Goal: Task Accomplishment & Management: Manage account settings

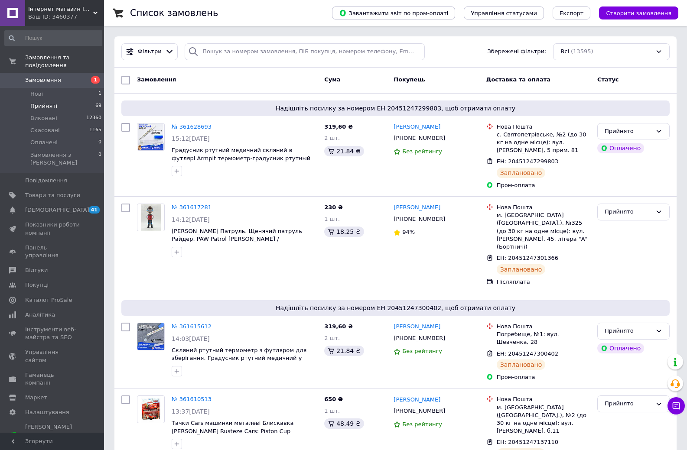
click at [41, 102] on span "Прийняті" at bounding box center [43, 106] width 27 height 8
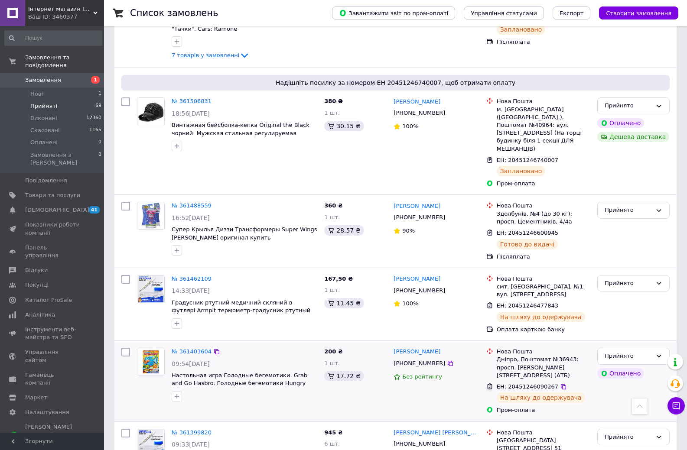
scroll to position [1359, 0]
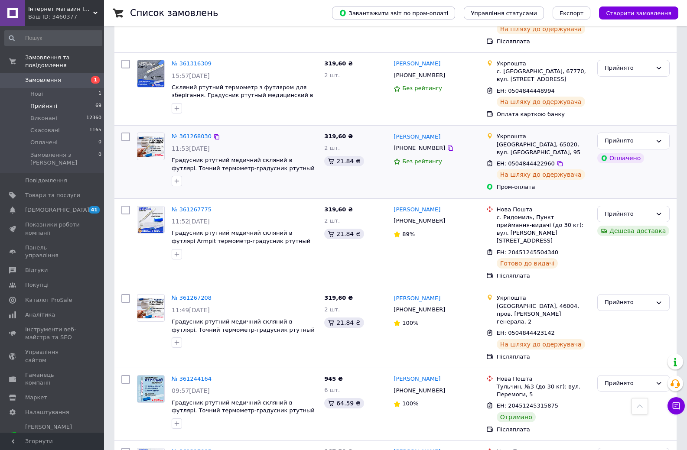
scroll to position [607, 0]
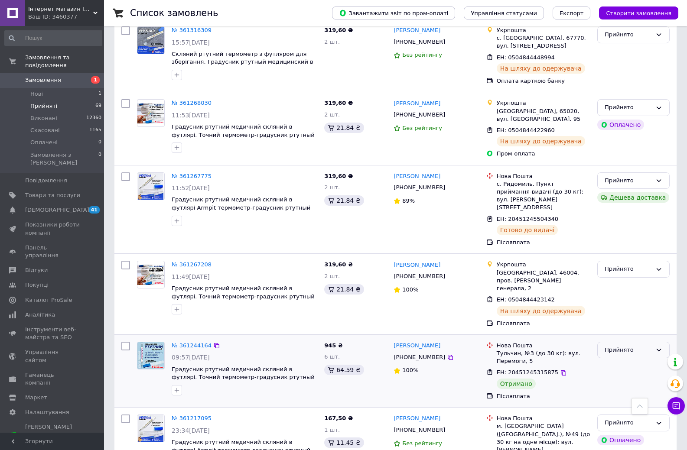
click at [617, 346] on div "Прийнято" at bounding box center [627, 350] width 47 height 9
click at [614, 360] on li "Виконано" at bounding box center [633, 368] width 71 height 16
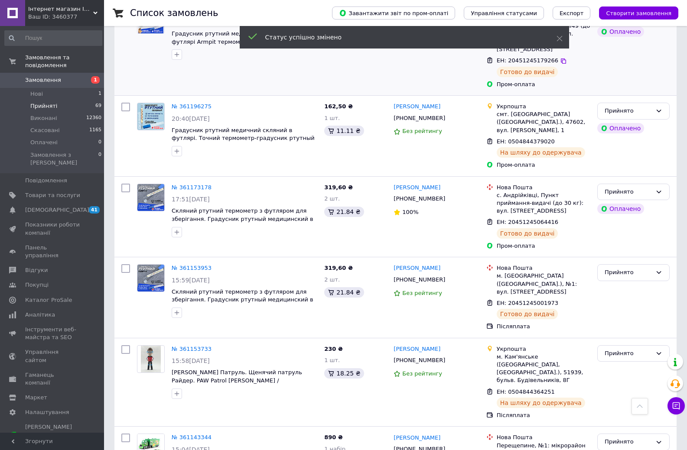
scroll to position [1040, 0]
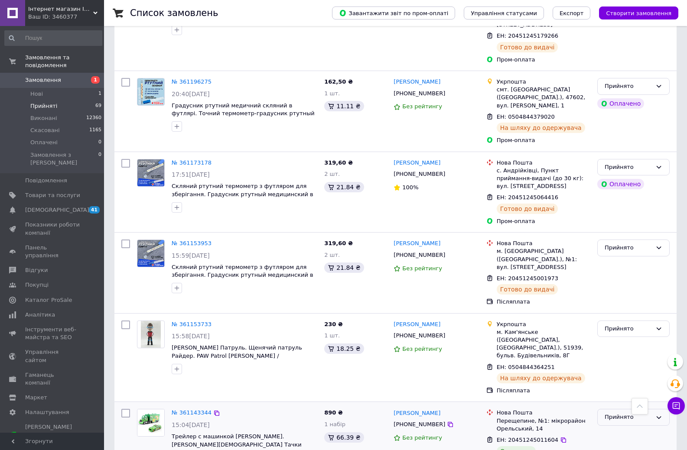
click at [614, 413] on div "Прийнято" at bounding box center [627, 417] width 47 height 9
click at [611, 428] on li "Виконано" at bounding box center [633, 436] width 71 height 16
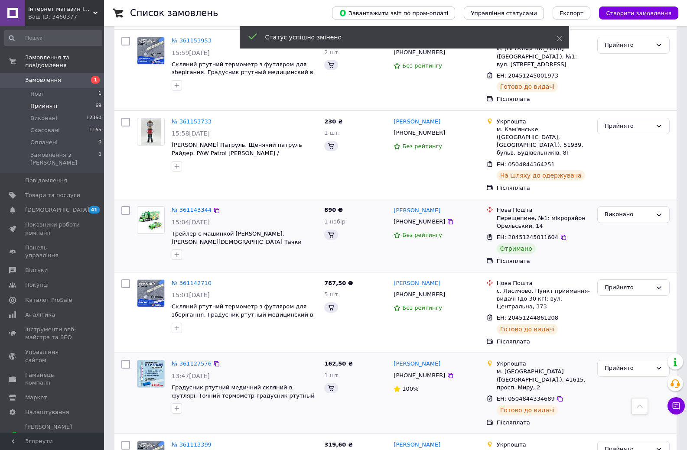
scroll to position [1248, 0]
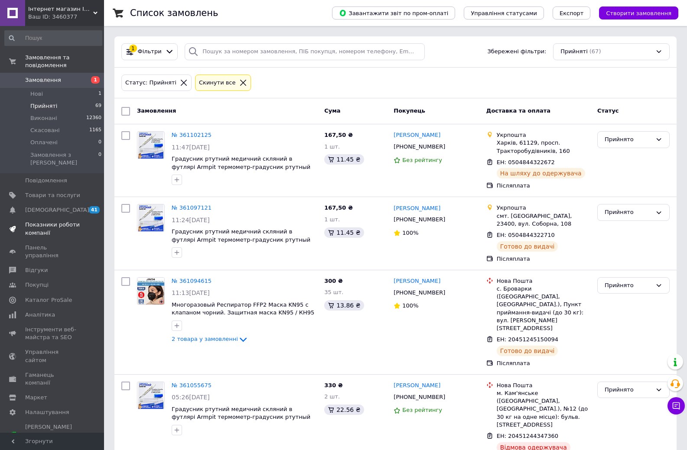
click at [58, 221] on span "Показники роботи компанії" at bounding box center [52, 229] width 55 height 16
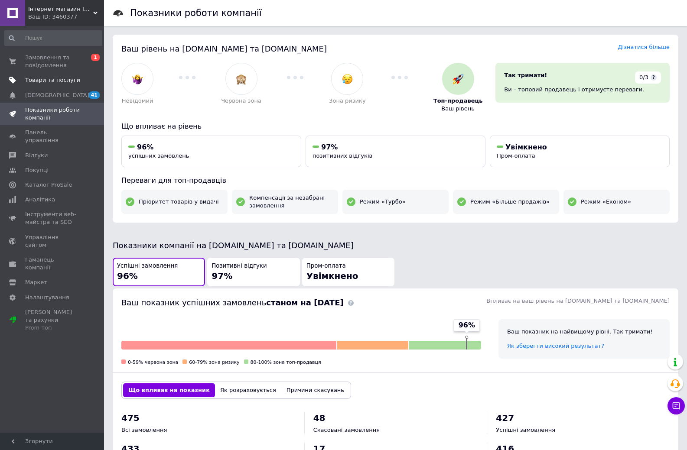
click at [49, 80] on span "Товари та послуги" at bounding box center [52, 80] width 55 height 8
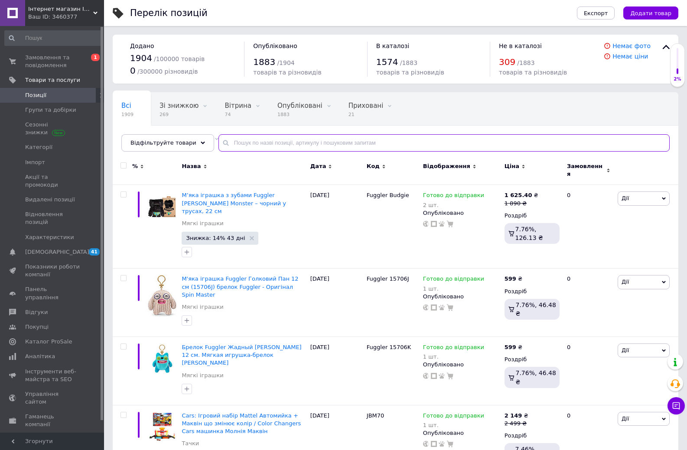
click at [286, 140] on input "text" at bounding box center [443, 142] width 451 height 17
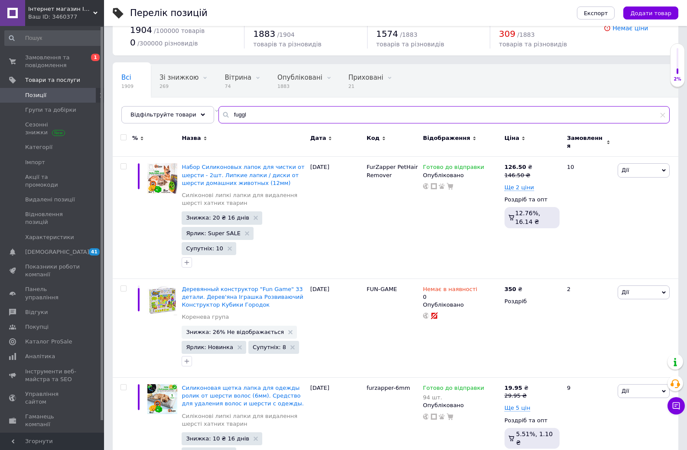
scroll to position [43, 0]
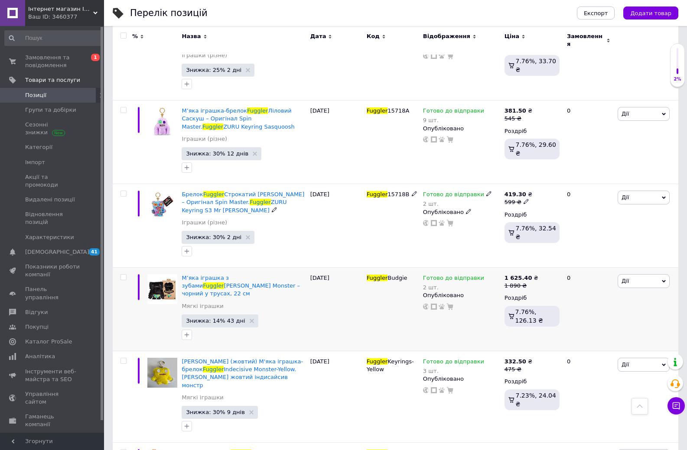
scroll to position [1395, 0]
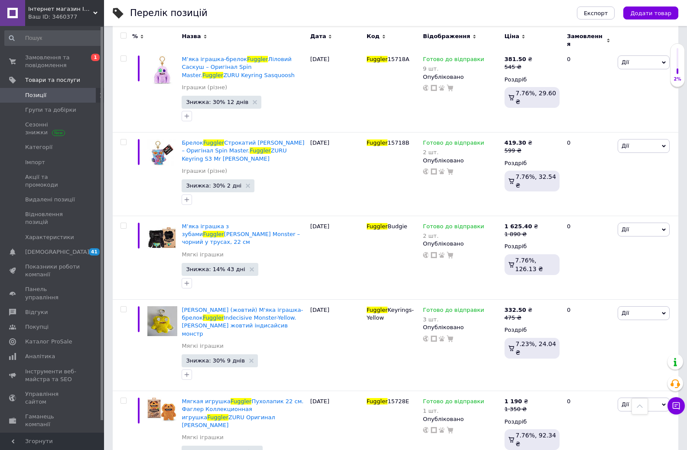
type input "fuggler"
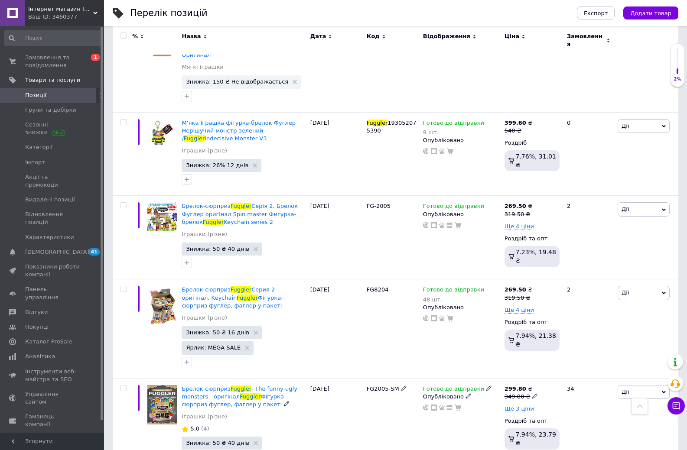
scroll to position [153, 0]
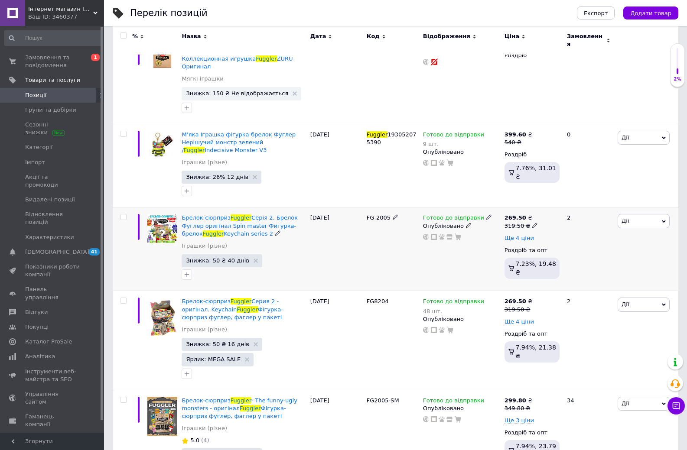
click at [510, 235] on span "Ще 4 ціни" at bounding box center [518, 238] width 29 height 7
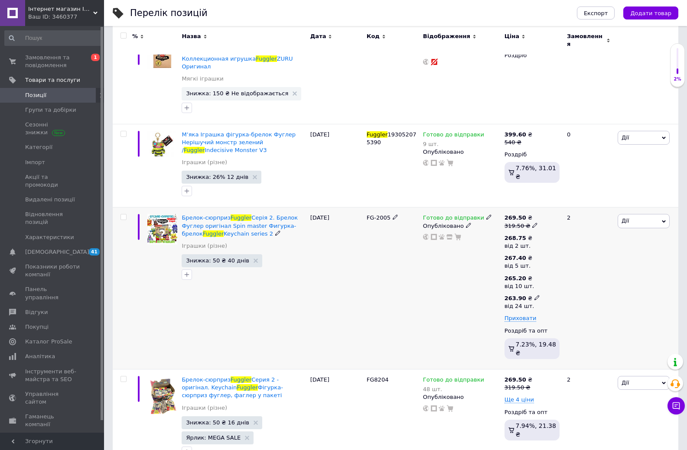
click at [534, 295] on icon at bounding box center [536, 297] width 5 height 5
click at [562, 271] on input "263.9" at bounding box center [584, 279] width 83 height 17
click at [557, 271] on input "24990" at bounding box center [584, 279] width 83 height 17
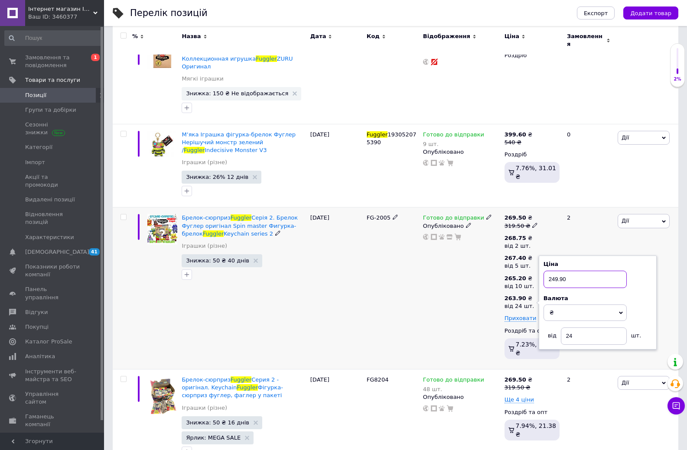
type input "249.90"
click at [473, 298] on div "Готово до відправки Опубліковано" at bounding box center [461, 289] width 81 height 162
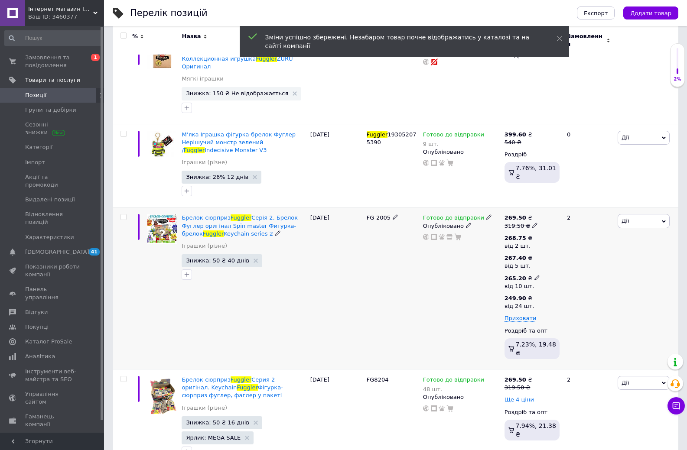
click at [534, 275] on icon at bounding box center [536, 277] width 5 height 5
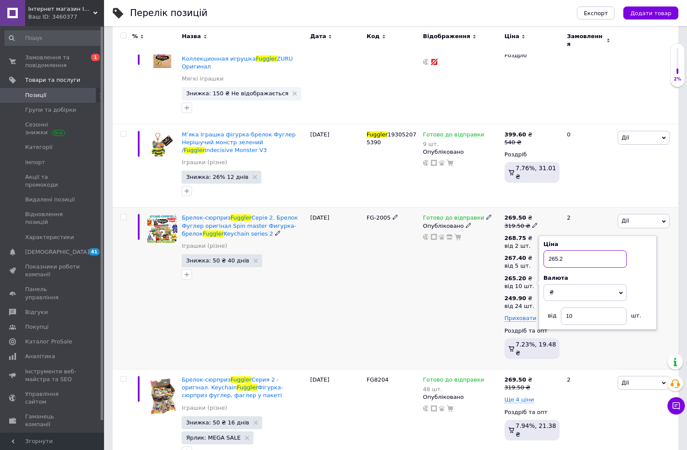
drag, startPoint x: 552, startPoint y: 244, endPoint x: 576, endPoint y: 245, distance: 23.4
click at [576, 250] on input "265.2" at bounding box center [584, 258] width 83 height 17
click at [482, 281] on div "Готово до відправки Опубліковано" at bounding box center [461, 289] width 81 height 162
click at [558, 238] on input "25275" at bounding box center [584, 246] width 83 height 17
type input "252.75"
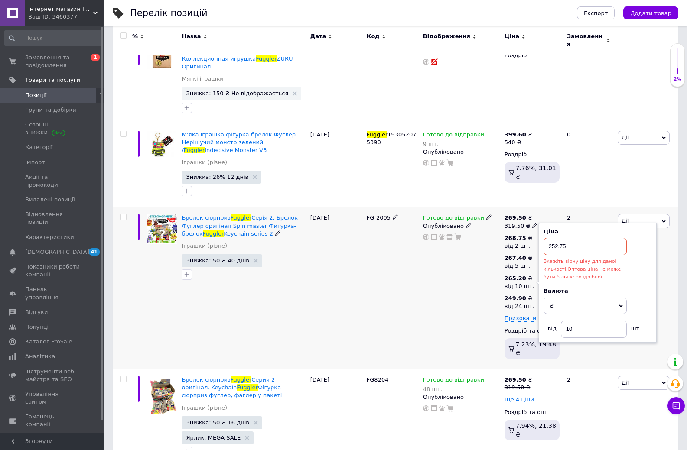
click at [461, 278] on div "Готово до відправки Опубліковано" at bounding box center [461, 289] width 81 height 162
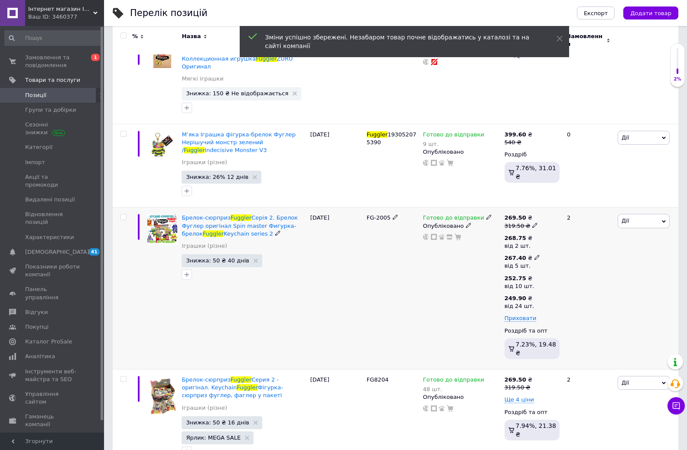
click at [534, 255] on use at bounding box center [536, 257] width 5 height 5
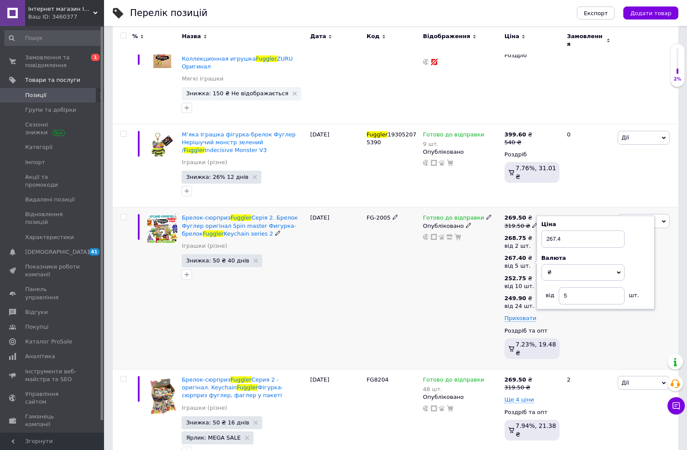
click at [482, 267] on div "Готово до відправки Опубліковано" at bounding box center [461, 289] width 81 height 162
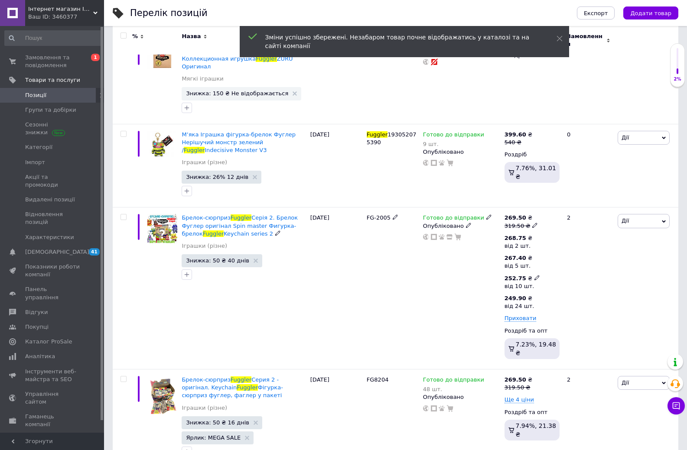
click at [534, 275] on icon at bounding box center [536, 277] width 5 height 5
drag, startPoint x: 555, startPoint y: 246, endPoint x: 582, endPoint y: 247, distance: 26.9
click at [582, 250] on input "252.75" at bounding box center [584, 258] width 83 height 17
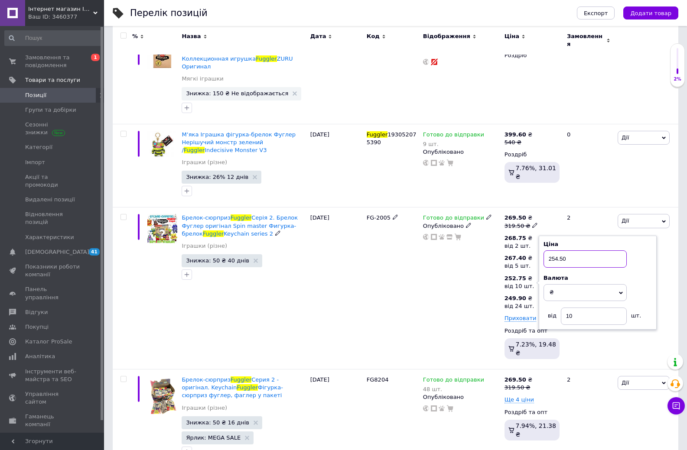
type input "254.50"
click at [477, 270] on div "Готово до відправки Опубліковано" at bounding box center [461, 289] width 81 height 162
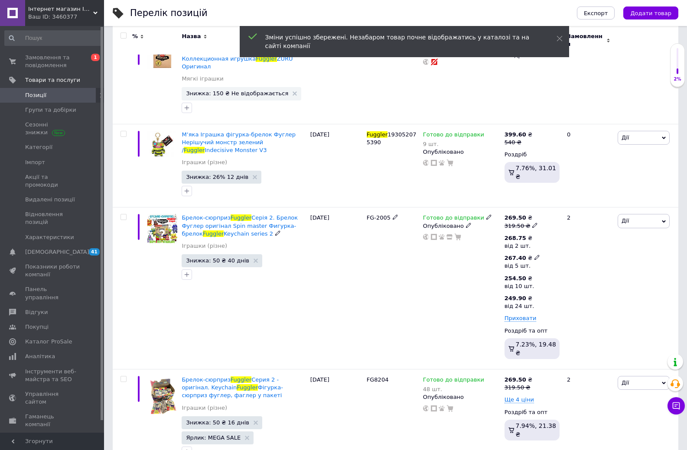
click at [534, 255] on use at bounding box center [536, 257] width 5 height 5
drag, startPoint x: 565, startPoint y: 226, endPoint x: 548, endPoint y: 226, distance: 16.9
click at [548, 231] on input "267.4" at bounding box center [582, 239] width 83 height 17
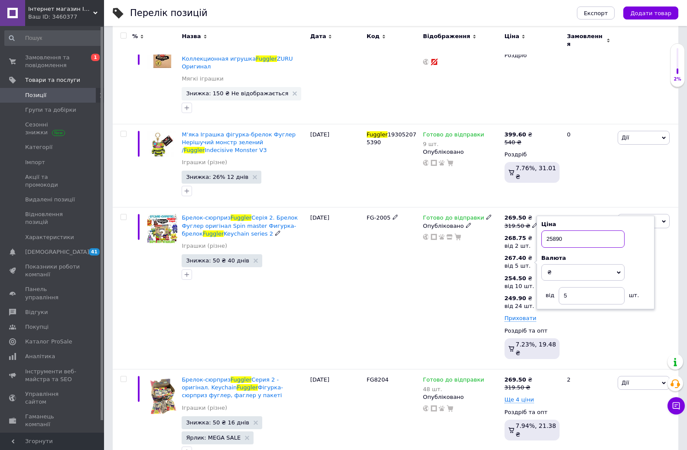
click at [556, 231] on input "25890" at bounding box center [582, 239] width 83 height 17
type input "258.90"
click at [492, 260] on div "Готово до відправки Опубліковано" at bounding box center [461, 289] width 81 height 162
click at [534, 235] on use at bounding box center [536, 237] width 5 height 5
drag, startPoint x: 554, startPoint y: 205, endPoint x: 571, endPoint y: 205, distance: 16.5
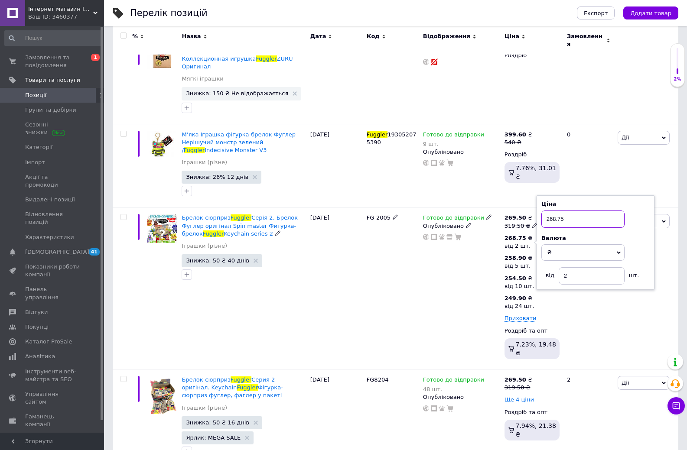
click at [571, 211] on input "268.75" at bounding box center [582, 219] width 83 height 17
click at [553, 211] on input "268.75" at bounding box center [582, 219] width 83 height 17
drag, startPoint x: 553, startPoint y: 205, endPoint x: 572, endPoint y: 206, distance: 18.7
click at [572, 211] on input "268.75" at bounding box center [582, 219] width 83 height 17
click at [546, 211] on input "268.75" at bounding box center [582, 219] width 83 height 17
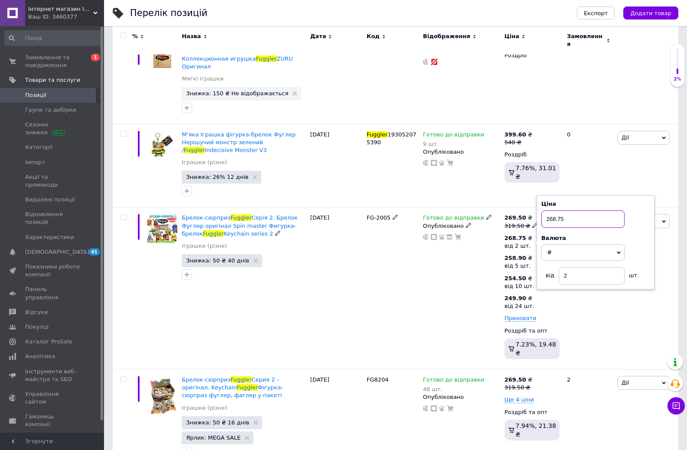
drag, startPoint x: 549, startPoint y: 207, endPoint x: 569, endPoint y: 206, distance: 19.1
click at [569, 211] on input "268.75" at bounding box center [582, 219] width 83 height 17
click at [493, 247] on div "Готово до відправки Опубліковано" at bounding box center [461, 289] width 81 height 162
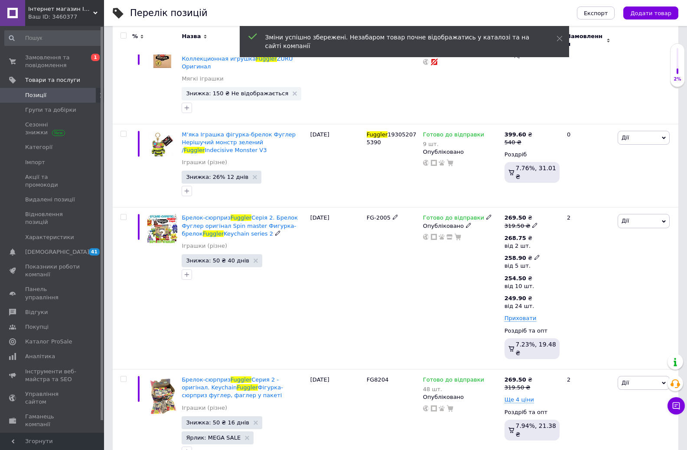
click at [534, 255] on icon at bounding box center [536, 257] width 5 height 5
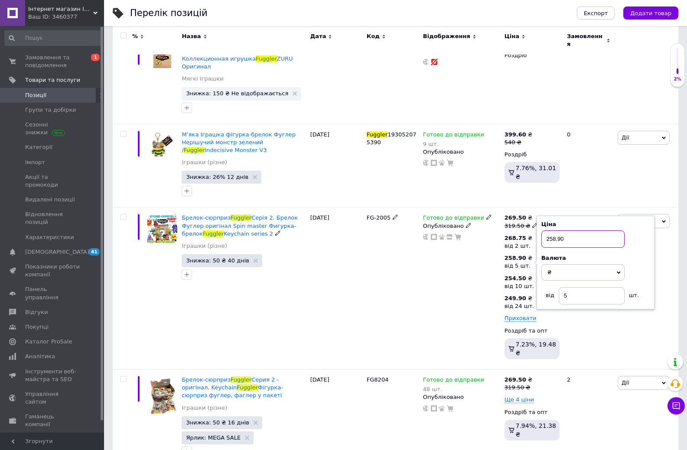
click at [555, 231] on input "258.90" at bounding box center [582, 239] width 83 height 17
type input "257.90"
click at [468, 252] on div "Готово до відправки Опубліковано" at bounding box center [461, 289] width 81 height 162
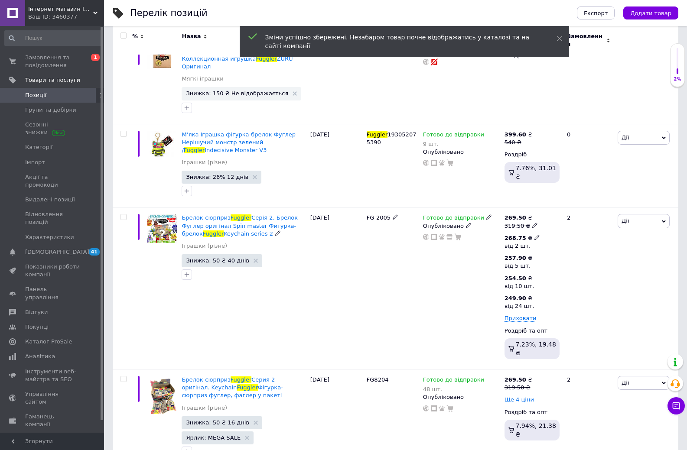
click at [534, 235] on icon at bounding box center [536, 237] width 5 height 5
drag, startPoint x: 549, startPoint y: 205, endPoint x: 577, endPoint y: 205, distance: 27.7
click at [577, 211] on input "268.75" at bounding box center [582, 219] width 83 height 17
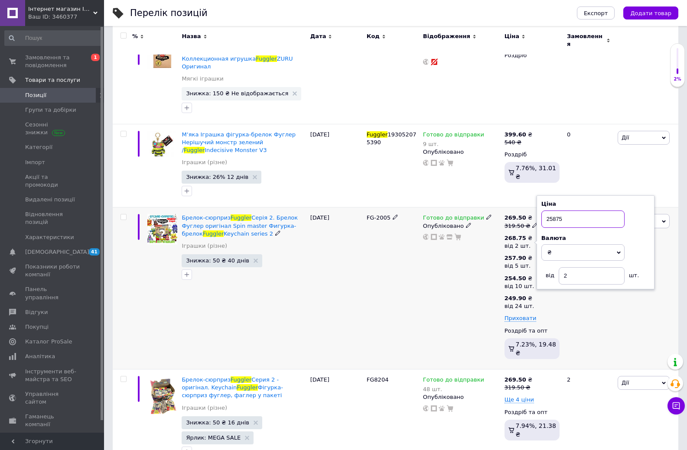
click at [556, 211] on input "25875" at bounding box center [582, 219] width 83 height 17
drag, startPoint x: 556, startPoint y: 204, endPoint x: 574, endPoint y: 204, distance: 18.2
click at [574, 211] on input "25875" at bounding box center [582, 219] width 83 height 17
type input "258.50"
click at [477, 253] on div "Готово до відправки Опубліковано" at bounding box center [461, 289] width 81 height 162
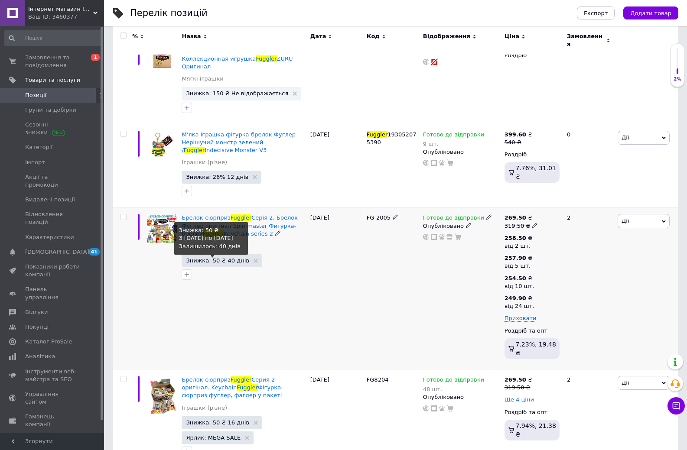
click at [235, 258] on span "Знижка: 50 ₴ 40 днів" at bounding box center [217, 261] width 63 height 6
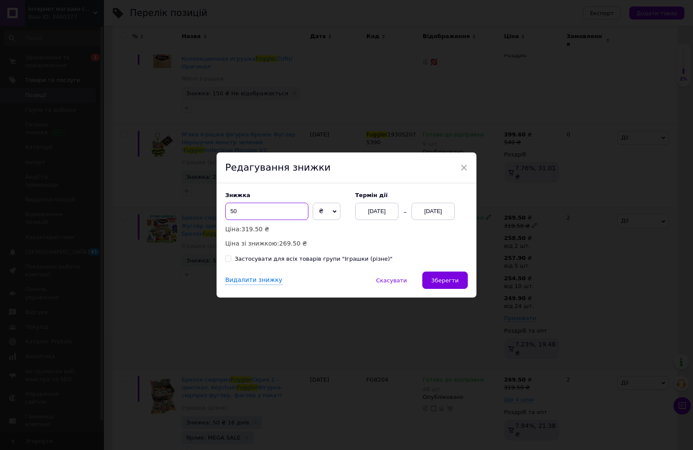
click at [273, 219] on input "50" at bounding box center [266, 211] width 83 height 17
type input "60"
click at [451, 280] on span "Зберегти" at bounding box center [445, 280] width 27 height 6
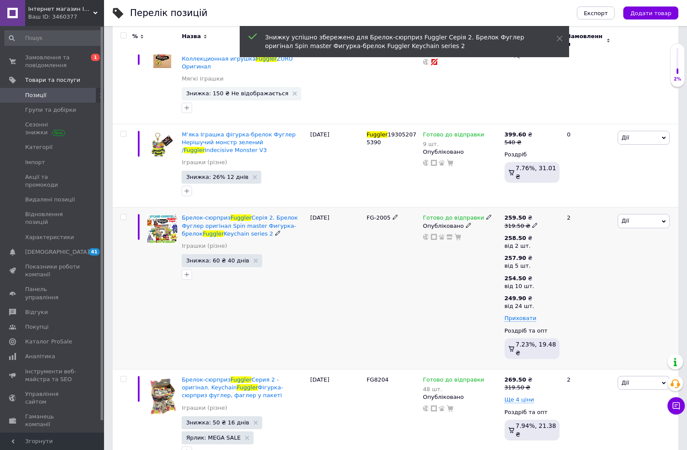
click at [532, 223] on icon at bounding box center [534, 225] width 5 height 5
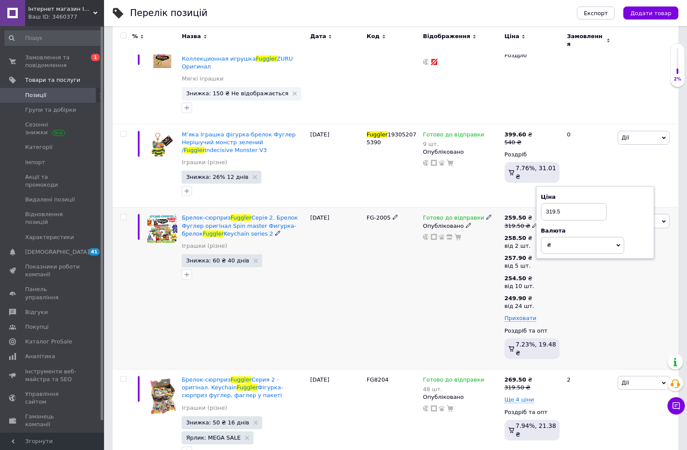
drag, startPoint x: 557, startPoint y: 200, endPoint x: 562, endPoint y: 200, distance: 4.8
click at [562, 203] on input "319.5" at bounding box center [574, 211] width 66 height 17
type input "319.90"
click at [475, 267] on div "Готово до відправки Опубліковано" at bounding box center [461, 289] width 81 height 162
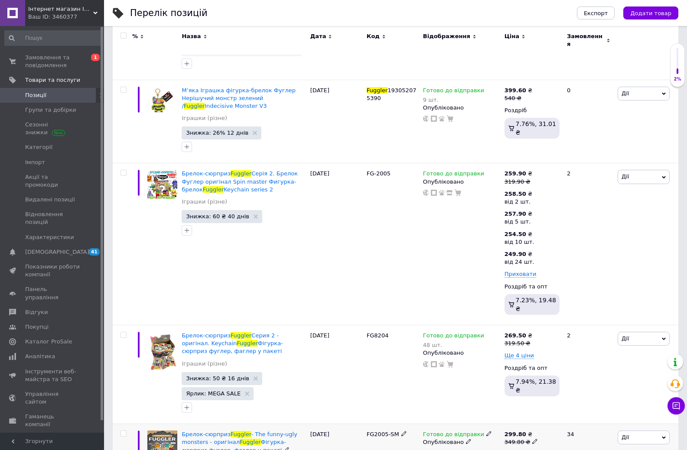
scroll to position [239, 0]
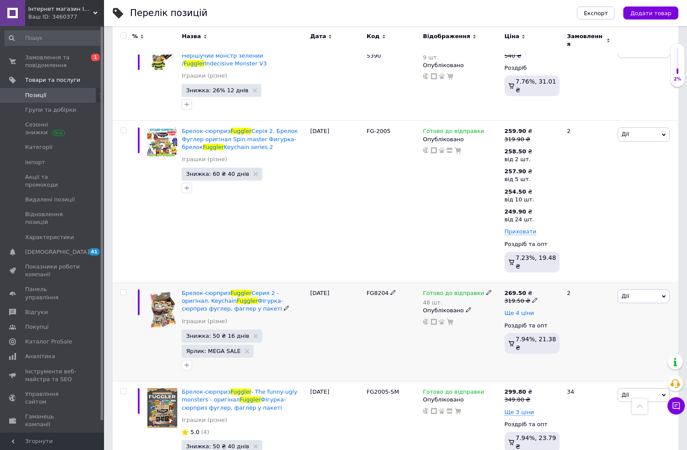
click at [527, 310] on span "Ще 4 ціни" at bounding box center [518, 313] width 29 height 7
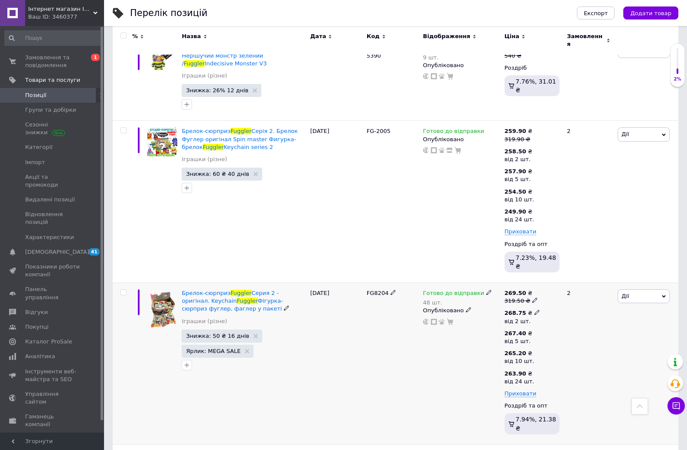
scroll to position [326, 0]
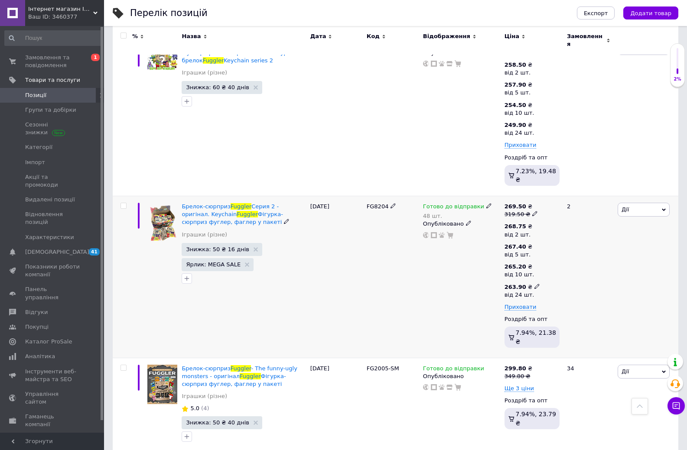
click at [534, 284] on icon at bounding box center [536, 286] width 5 height 5
drag, startPoint x: 553, startPoint y: 245, endPoint x: 569, endPoint y: 246, distance: 16.0
click at [569, 259] on input "263.9" at bounding box center [584, 267] width 83 height 17
type input "249.90"
click at [478, 267] on div "Готово до відправки 48 шт. Опубліковано" at bounding box center [461, 277] width 81 height 162
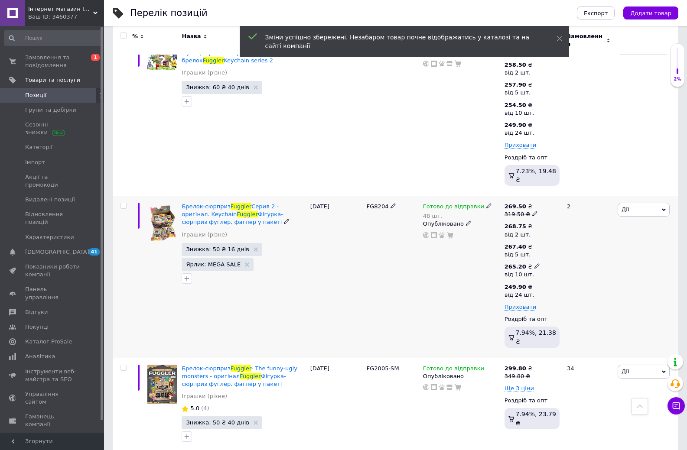
click at [534, 263] on icon at bounding box center [536, 265] width 5 height 5
drag, startPoint x: 552, startPoint y: 224, endPoint x: 575, endPoint y: 226, distance: 23.0
click at [575, 239] on input "265.2" at bounding box center [584, 247] width 83 height 17
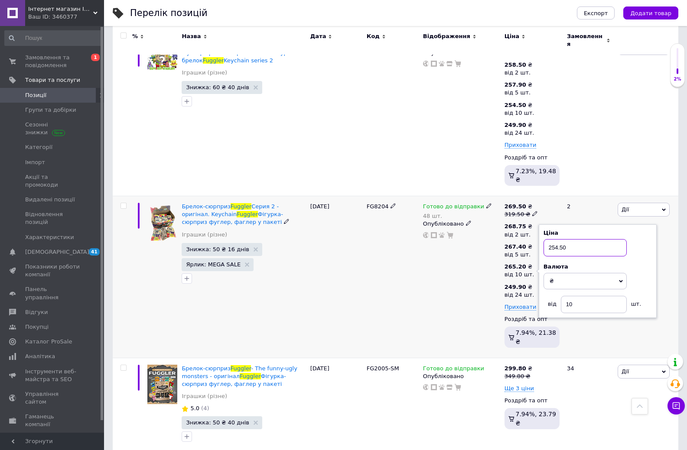
type input "254.50"
click at [484, 260] on div "Готово до відправки 48 шт. Опубліковано" at bounding box center [461, 277] width 81 height 162
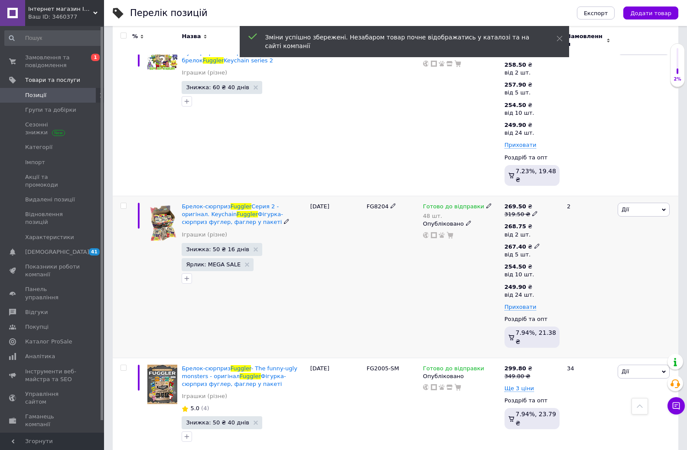
click at [534, 244] on icon at bounding box center [536, 246] width 5 height 5
drag, startPoint x: 549, startPoint y: 204, endPoint x: 569, endPoint y: 205, distance: 20.0
click at [569, 219] on input "267.4" at bounding box center [582, 227] width 83 height 17
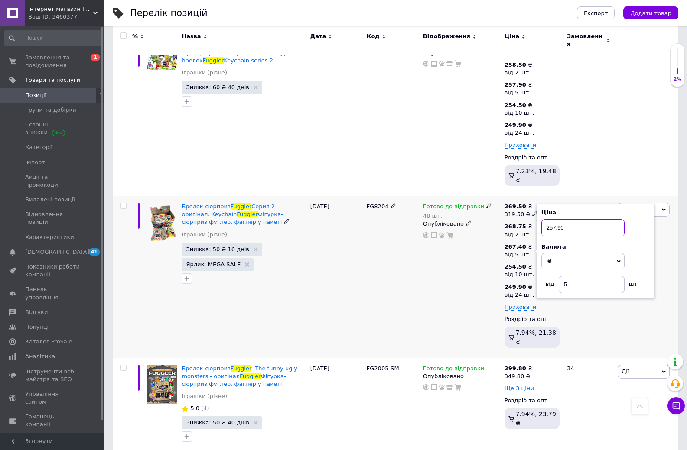
type input "257.90"
click at [476, 239] on div "Готово до відправки 48 шт. Опубліковано" at bounding box center [461, 277] width 81 height 162
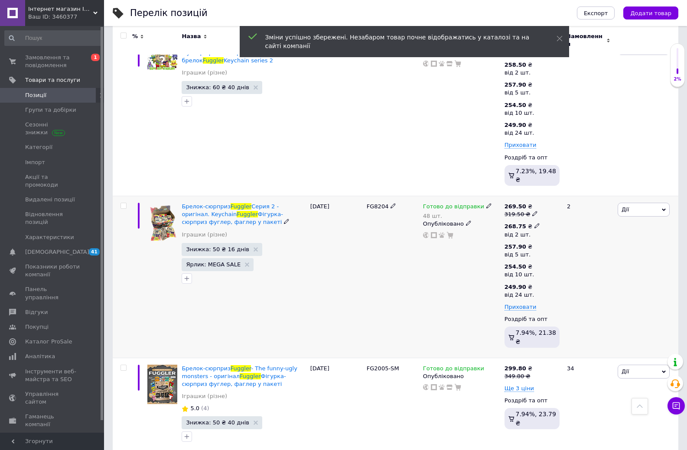
click at [534, 223] on icon at bounding box center [536, 225] width 5 height 5
drag, startPoint x: 550, startPoint y: 185, endPoint x: 572, endPoint y: 185, distance: 21.7
click at [572, 199] on input "268.75" at bounding box center [582, 207] width 83 height 17
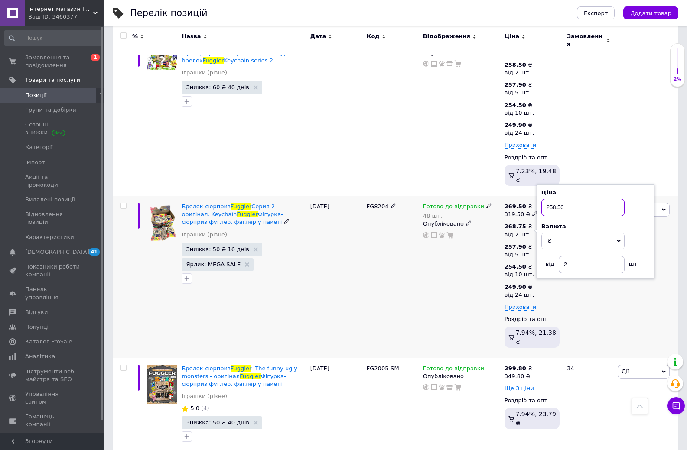
type input "258.50"
click at [486, 226] on div "Готово до відправки 48 шт. Опубліковано" at bounding box center [461, 277] width 81 height 162
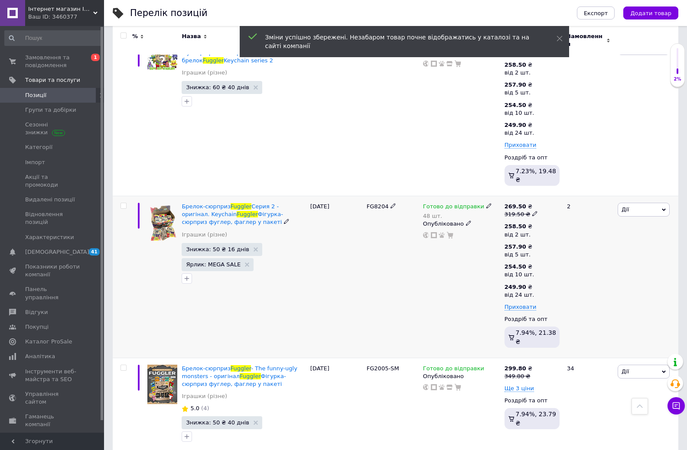
scroll to position [283, 0]
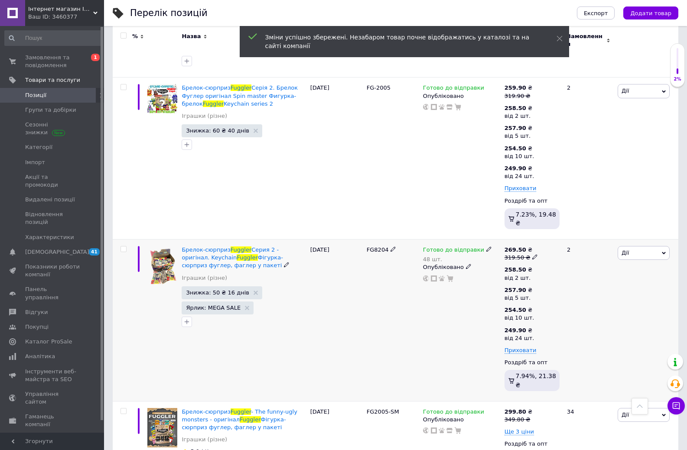
click at [532, 254] on icon at bounding box center [534, 256] width 5 height 5
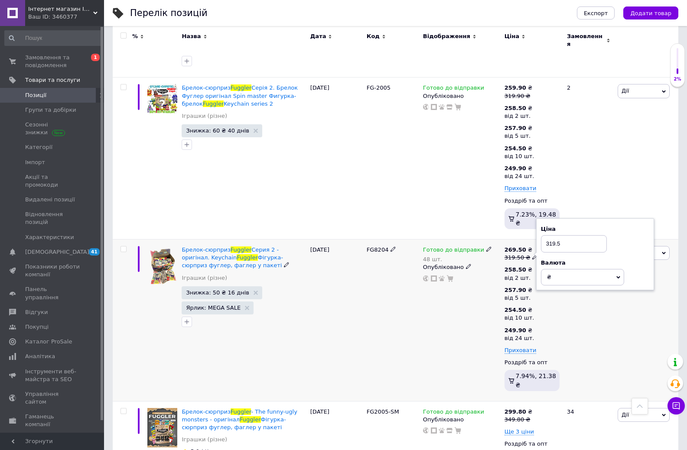
drag, startPoint x: 557, startPoint y: 221, endPoint x: 564, endPoint y: 221, distance: 6.9
click at [564, 235] on input "319.5" at bounding box center [574, 243] width 66 height 17
type input "319.90"
drag, startPoint x: 453, startPoint y: 283, endPoint x: 368, endPoint y: 283, distance: 84.9
click at [452, 283] on div "Готово до відправки 48 шт. Опубліковано" at bounding box center [461, 321] width 81 height 162
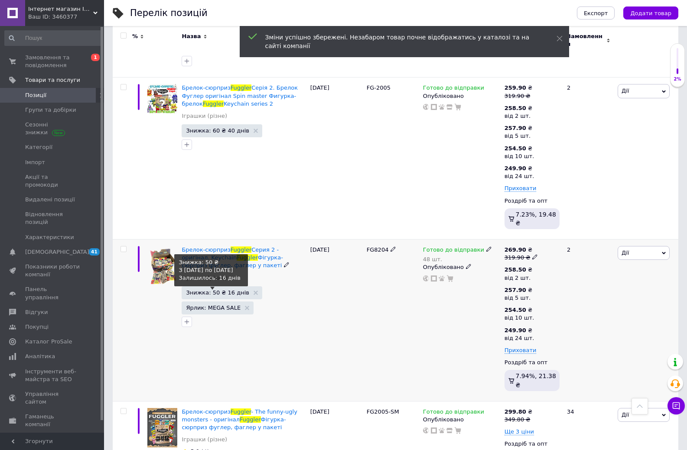
click at [224, 290] on span "Знижка: 50 ₴ 16 днів" at bounding box center [217, 293] width 63 height 6
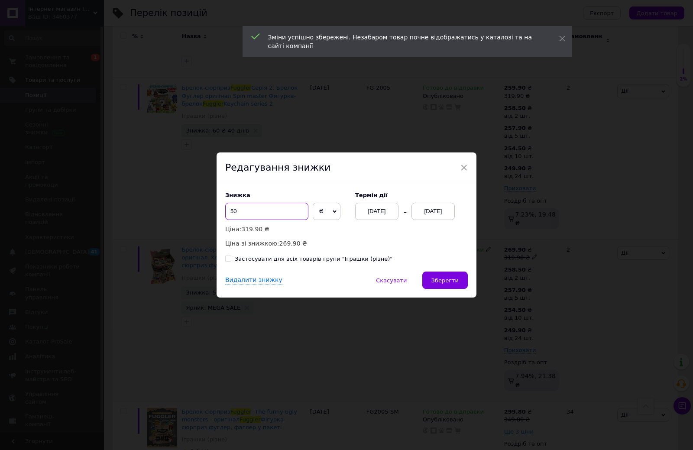
click at [271, 213] on input "50" at bounding box center [266, 211] width 83 height 17
type input "60"
click at [298, 315] on div "× Редагування знижки Знижка 60 ₴ % Ціна: 319.90 ₴ Ціна зі знижкою: 259.90 ₴ Тер…" at bounding box center [346, 225] width 693 height 450
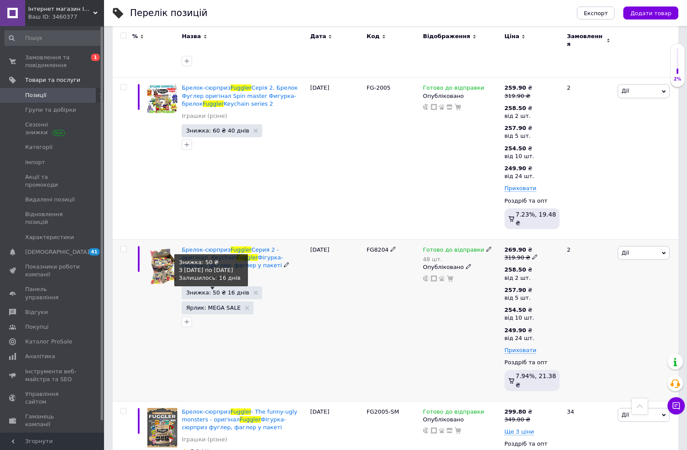
click at [224, 290] on span "Знижка: 50 ₴ 16 днів" at bounding box center [217, 293] width 63 height 6
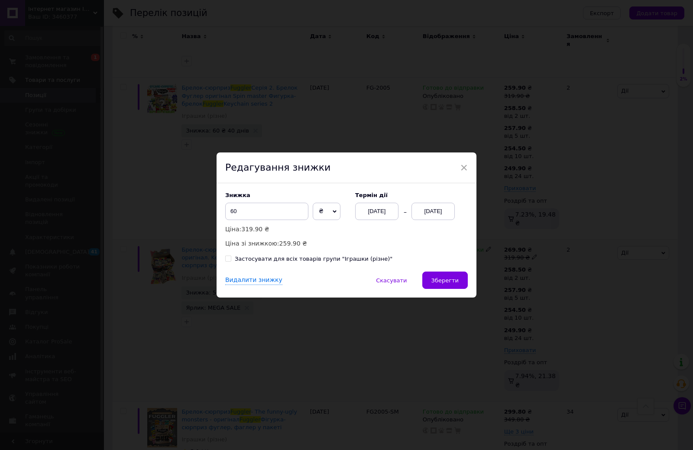
click at [393, 211] on div "[DATE]" at bounding box center [376, 211] width 43 height 17
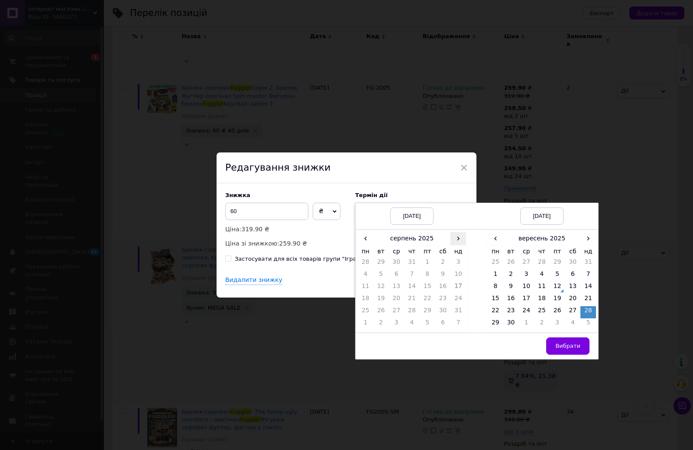
click at [455, 240] on span "›" at bounding box center [459, 238] width 16 height 13
click at [427, 288] on td "12" at bounding box center [428, 288] width 16 height 12
click at [586, 239] on span "›" at bounding box center [589, 238] width 16 height 13
drag, startPoint x: 588, startPoint y: 295, endPoint x: 578, endPoint y: 318, distance: 25.6
click at [589, 296] on td "26" at bounding box center [589, 300] width 16 height 12
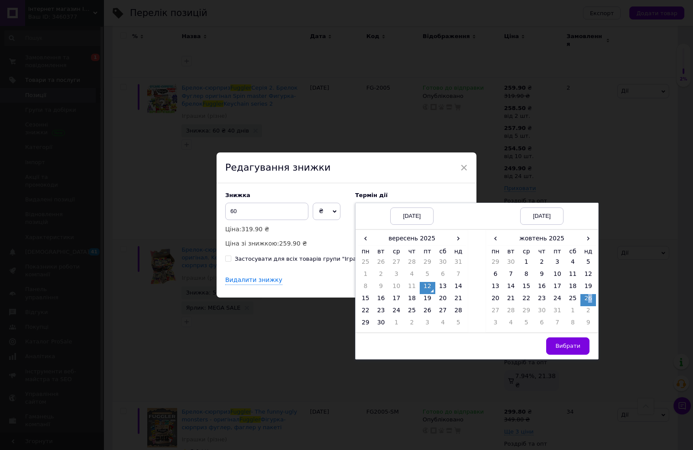
drag, startPoint x: 570, startPoint y: 346, endPoint x: 561, endPoint y: 342, distance: 9.3
click at [569, 346] on span "Вибрати" at bounding box center [568, 346] width 25 height 6
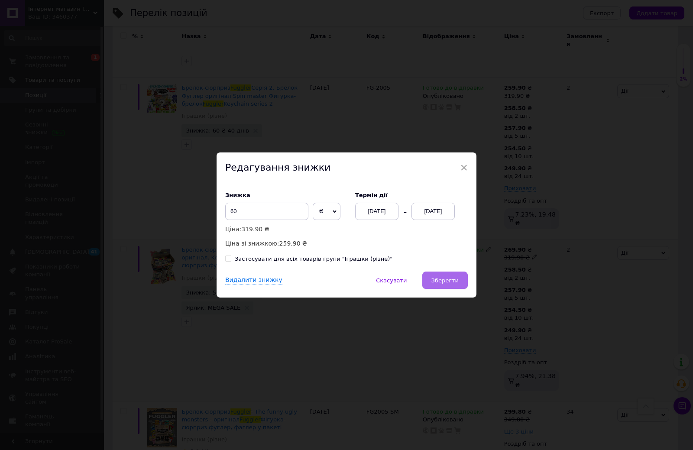
click at [445, 277] on span "Зберегти" at bounding box center [445, 280] width 27 height 6
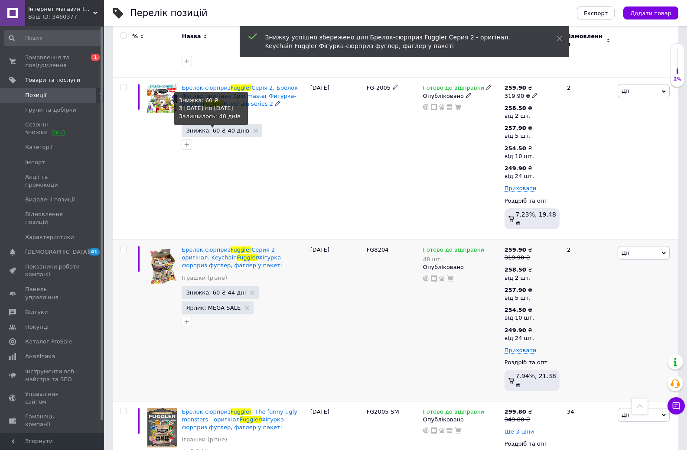
click at [226, 128] on span "Знижка: 60 ₴ 40 днів" at bounding box center [217, 131] width 63 height 6
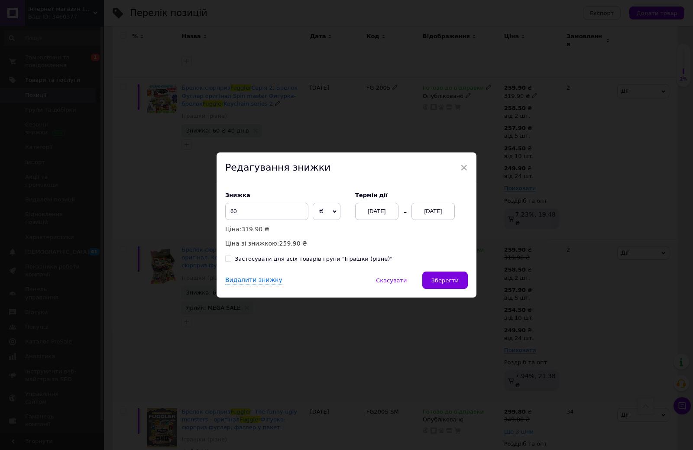
click at [375, 210] on div "[DATE]" at bounding box center [376, 211] width 43 height 17
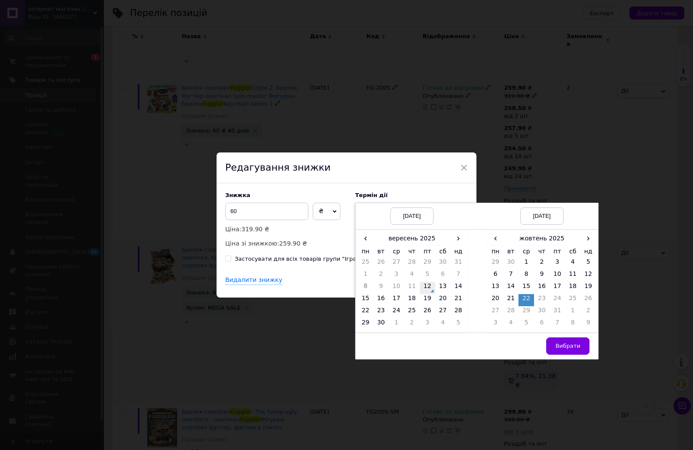
click at [428, 288] on td "12" at bounding box center [428, 288] width 16 height 12
click at [585, 299] on td "26" at bounding box center [589, 300] width 16 height 12
click at [577, 346] on span "Вибрати" at bounding box center [568, 346] width 25 height 6
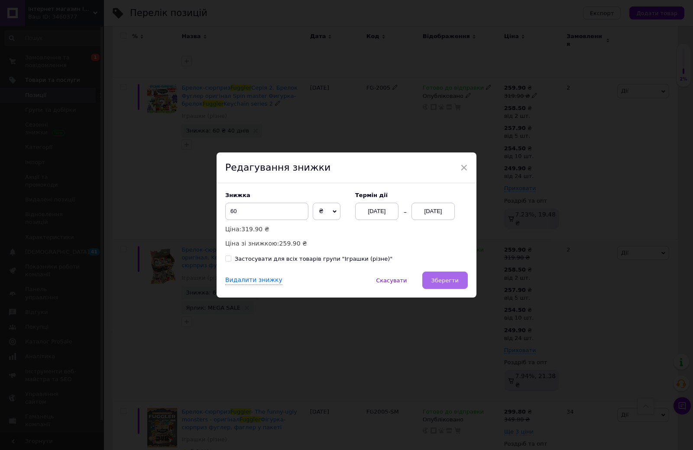
click at [449, 280] on span "Зберегти" at bounding box center [445, 280] width 27 height 6
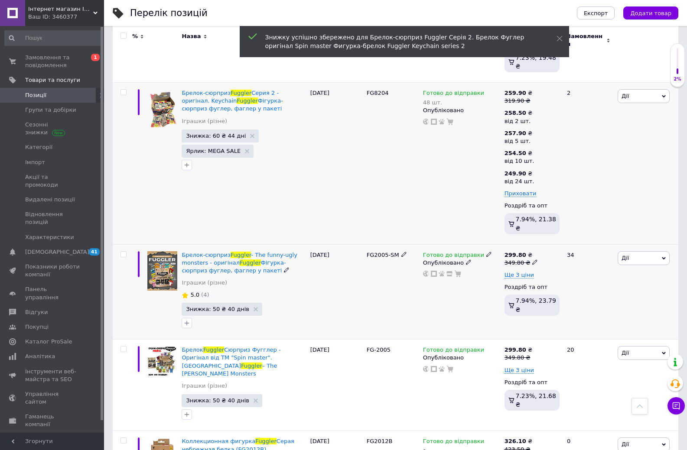
scroll to position [456, 0]
